Goal: Check status: Check status

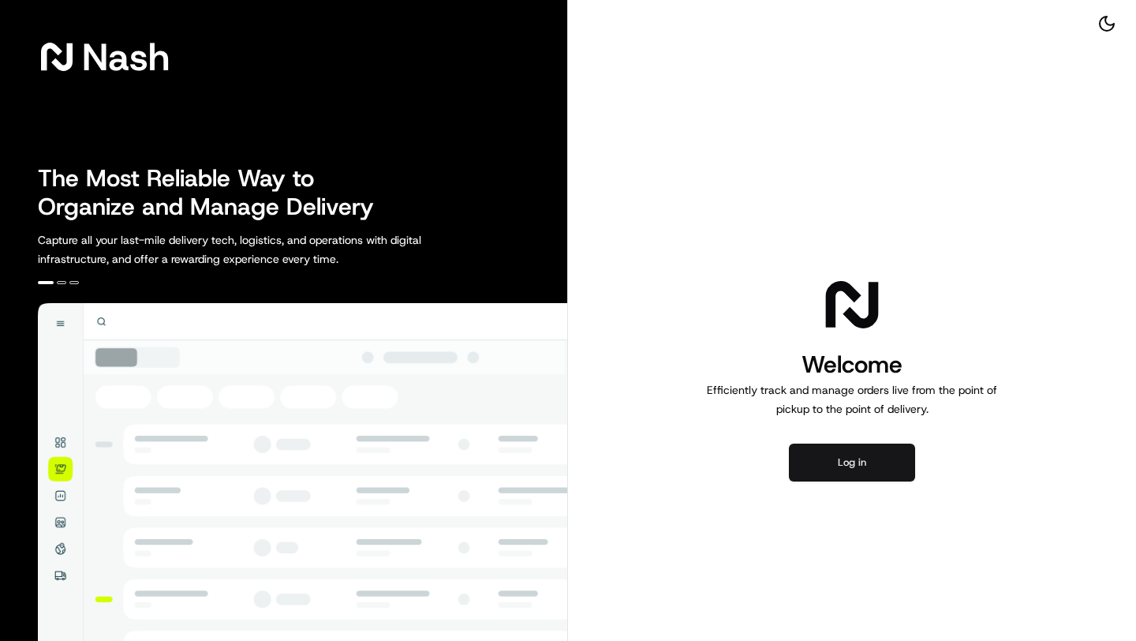
click at [810, 466] on button "Log in" at bounding box center [852, 462] width 126 height 38
